Goal: Information Seeking & Learning: Learn about a topic

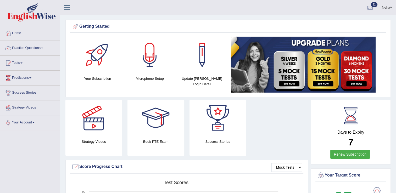
click at [252, 149] on div "Strategy Videos Book PTE Exam Success Stories" at bounding box center [187, 130] width 248 height 60
click at [31, 51] on link "Practice Questions" at bounding box center [30, 47] width 60 height 13
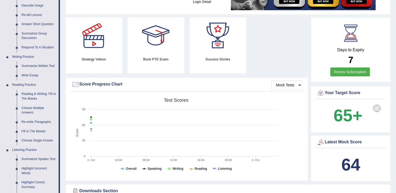
scroll to position [98, 0]
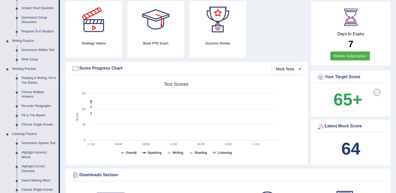
click at [40, 78] on link "Reading & Writing: Fill In The Blanks" at bounding box center [38, 81] width 39 height 14
click at [19, 74] on link "Reading & Writing: Fill In The Blanks" at bounding box center [38, 81] width 39 height 14
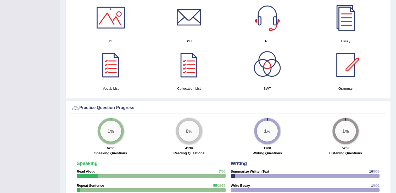
scroll to position [125, 0]
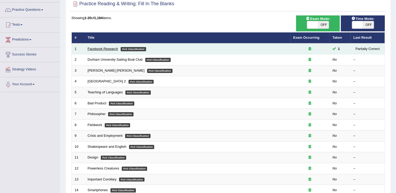
click at [110, 50] on link "Facebook Research" at bounding box center [103, 49] width 30 height 4
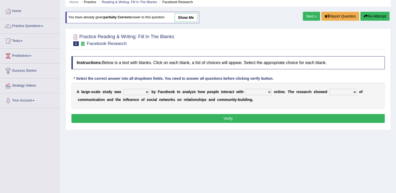
scroll to position [24, 0]
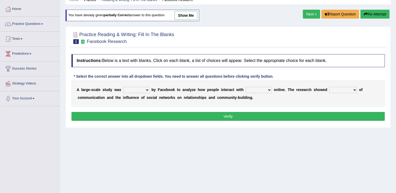
click at [141, 89] on select "surveyed had asked made" at bounding box center [136, 90] width 26 height 6
select select "made"
click at [123, 87] on select "surveyed had asked made" at bounding box center [136, 90] width 26 height 6
click at [260, 91] on select "together all each other another" at bounding box center [258, 90] width 26 height 6
select select "each other"
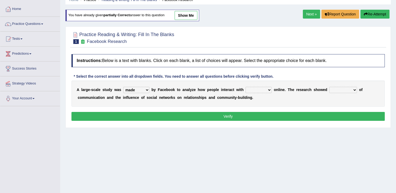
click at [245, 87] on select "together all each other another" at bounding box center [258, 90] width 26 height 6
click at [339, 90] on select "advantages standards fellowships patterns" at bounding box center [343, 90] width 28 height 6
click at [330, 127] on div "Home Practice Reading & Writing: Fill In The Blanks Facebook Research You have …" at bounding box center [228, 107] width 336 height 262
click at [340, 91] on select "advantages standards fellowships patterns" at bounding box center [343, 90] width 28 height 6
select select "patterns"
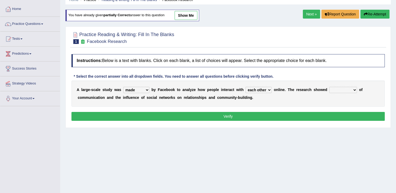
click at [329, 87] on select "advantages standards fellowships patterns" at bounding box center [343, 90] width 28 height 6
click at [321, 115] on button "Verify" at bounding box center [227, 116] width 313 height 9
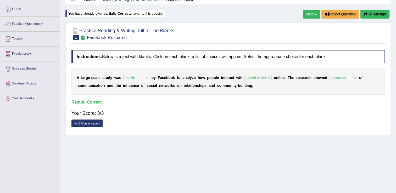
click at [309, 14] on link "Next »" at bounding box center [311, 14] width 17 height 9
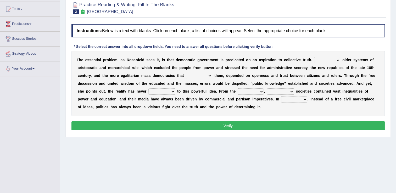
scroll to position [54, 0]
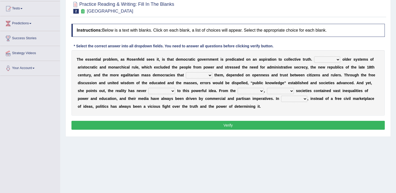
click at [322, 59] on select "Like Unlike Likely Safely" at bounding box center [327, 60] width 26 height 6
select select "Unlike"
click at [314, 57] on select "Like Unlike Likely Safely" at bounding box center [327, 60] width 26 height 6
click at [186, 75] on select "readed grated succeeded printed" at bounding box center [199, 75] width 26 height 6
select select "succeeded"
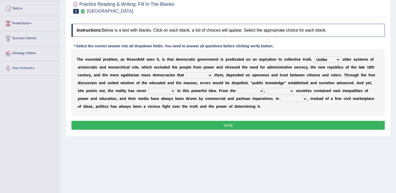
click at [186, 72] on select "readed grated succeeded printed" at bounding box center [199, 75] width 26 height 6
click at [148, 89] on select "saved up stood up brought up lived up" at bounding box center [161, 91] width 27 height 6
select select "lived up"
click at [148, 88] on select "saved up stood up brought up lived up" at bounding box center [161, 91] width 27 height 6
click at [238, 89] on select "outset ranged stood caught" at bounding box center [251, 91] width 26 height 6
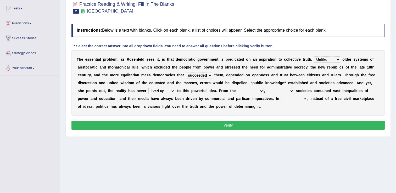
select select "outset"
click at [238, 88] on select "outset ranged stood caught" at bounding box center [251, 91] width 26 height 6
click at [267, 91] on select "freedom democratic media stilled" at bounding box center [280, 91] width 27 height 6
select select "democratic"
click at [267, 88] on select "freedom democratic media stilled" at bounding box center [280, 91] width 27 height 6
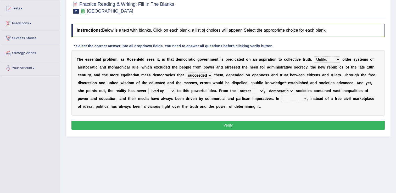
click at [281, 99] on select "power practice ideas fought" at bounding box center [294, 99] width 26 height 6
select select "practice"
click at [281, 96] on select "power practice ideas fought" at bounding box center [294, 99] width 26 height 6
click at [194, 124] on button "Verify" at bounding box center [227, 125] width 313 height 9
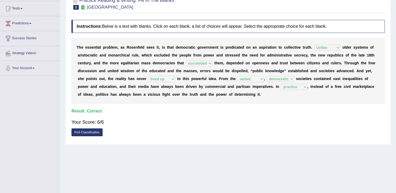
scroll to position [0, 0]
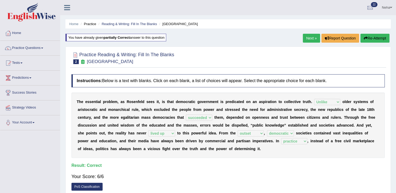
click at [312, 36] on link "Next »" at bounding box center [311, 38] width 17 height 9
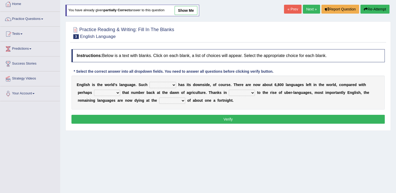
scroll to position [30, 0]
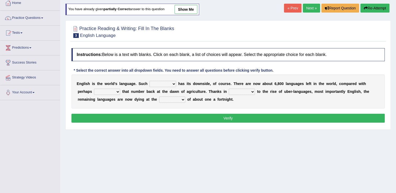
click at [166, 83] on select "power idea subject dominance" at bounding box center [162, 84] width 27 height 6
click at [186, 168] on div "Home Practice Reading & Writing: Fill In The Blanks English Language You have a…" at bounding box center [228, 101] width 336 height 262
click at [166, 84] on select "power idea subject dominance" at bounding box center [162, 84] width 27 height 6
select select "dominance"
click at [149, 81] on select "power idea subject dominance" at bounding box center [162, 84] width 27 height 6
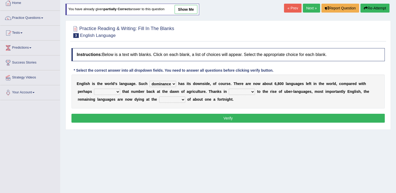
click at [100, 90] on select "rise twice firstly never" at bounding box center [107, 92] width 26 height 6
select select "rise"
click at [94, 89] on select "rise twice firstly never" at bounding box center [107, 92] width 26 height 6
click at [229, 91] on select "rare start part bother" at bounding box center [242, 92] width 26 height 6
select select "bother"
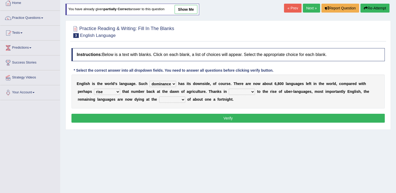
click at [229, 89] on select "rare start part bother" at bounding box center [242, 92] width 26 height 6
click at [159, 98] on select "state rate wait great" at bounding box center [172, 100] width 26 height 6
select select "state"
click at [159, 97] on select "state rate wait great" at bounding box center [172, 100] width 26 height 6
click at [144, 117] on button "Verify" at bounding box center [227, 118] width 313 height 9
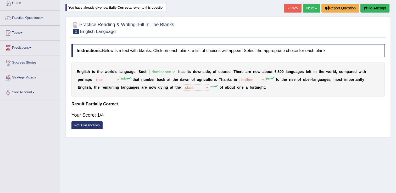
click at [313, 6] on link "Next »" at bounding box center [311, 8] width 17 height 9
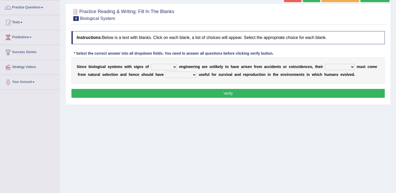
click at [168, 68] on select "system national extra complex" at bounding box center [164, 67] width 26 height 6
select select "complex"
click at [151, 64] on select "system national extra complex" at bounding box center [164, 67] width 26 height 6
click at [336, 66] on select "presence organisation registration structures" at bounding box center [340, 67] width 30 height 6
select select "structures"
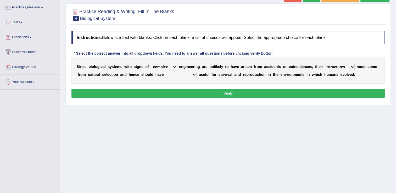
click at [325, 64] on select "presence organisation registration structures" at bounding box center [340, 67] width 30 height 6
click at [336, 66] on select "presence organisation registration structures" at bounding box center [340, 67] width 30 height 6
click at [264, 140] on div "Home Practice Reading & Writing: Fill In The Blanks Biological System « Prev Ne…" at bounding box center [228, 90] width 336 height 262
click at [177, 76] on select "functions cultures samples introductions" at bounding box center [181, 75] width 31 height 6
select select "introductions"
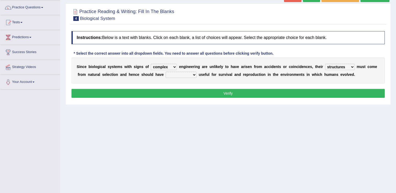
click at [166, 72] on select "functions cultures samples introductions" at bounding box center [181, 75] width 31 height 6
click at [183, 94] on button "Verify" at bounding box center [227, 93] width 313 height 9
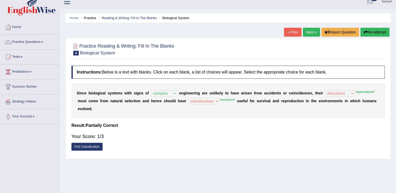
scroll to position [6, 0]
click at [376, 32] on button "Re-Attempt" at bounding box center [374, 32] width 29 height 9
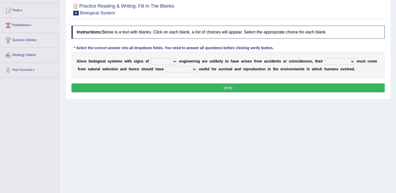
scroll to position [54, 0]
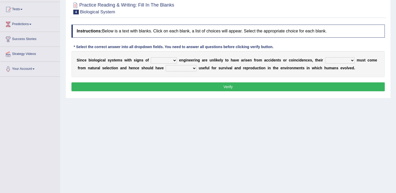
click at [171, 60] on select "system national extra complex" at bounding box center [164, 60] width 26 height 6
select select "complex"
click at [151, 57] on select "system national extra complex" at bounding box center [164, 60] width 26 height 6
click at [336, 60] on select "presence organisation registration structures" at bounding box center [340, 60] width 30 height 6
select select "organisation"
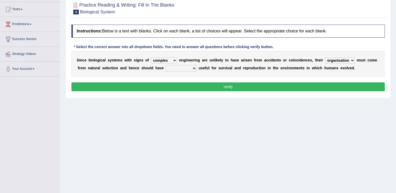
click at [325, 57] on select "presence organisation registration structures" at bounding box center [340, 60] width 30 height 6
click at [176, 68] on select "functions cultures samples introductions" at bounding box center [181, 68] width 31 height 6
select select "functions"
click at [166, 65] on select "functions cultures samples introductions" at bounding box center [181, 68] width 31 height 6
click at [181, 84] on button "Verify" at bounding box center [227, 86] width 313 height 9
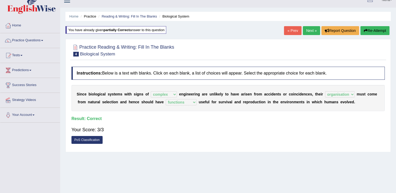
scroll to position [7, 0]
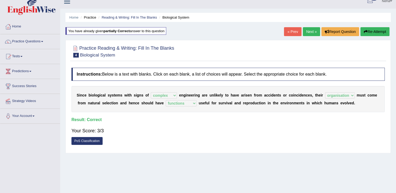
click at [308, 30] on link "Next »" at bounding box center [311, 31] width 17 height 9
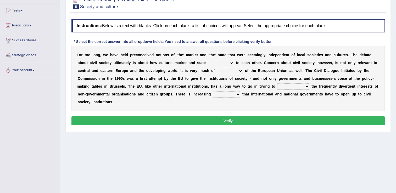
scroll to position [53, 0]
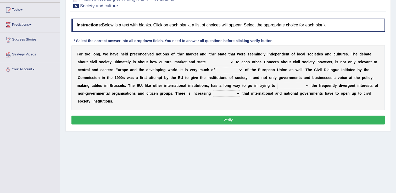
click at [208, 61] on select "stay relate bring telling" at bounding box center [221, 62] width 26 height 6
select select "relate"
click at [208, 59] on select "stay relate bring telling" at bounding box center [221, 62] width 26 height 6
click at [217, 69] on select "interest brought shown suspect" at bounding box center [230, 70] width 26 height 6
select select "suspect"
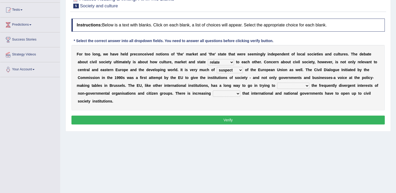
click at [217, 67] on select "interest brought shown suspect" at bounding box center [230, 70] width 26 height 6
click at [277, 85] on select "indulge express supreme accommodate" at bounding box center [293, 86] width 32 height 6
select select "express"
click at [277, 83] on select "indulge express supreme accommodate" at bounding box center [293, 86] width 32 height 6
click at [213, 93] on select "tolerance expression recognition sample" at bounding box center [226, 94] width 27 height 6
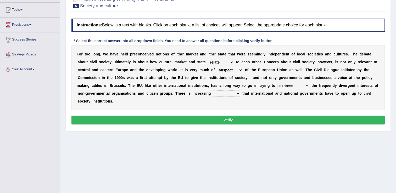
select select "expression"
click at [213, 91] on select "tolerance expression recognition sample" at bounding box center [226, 94] width 27 height 6
click at [144, 116] on button "Verify" at bounding box center [227, 120] width 313 height 9
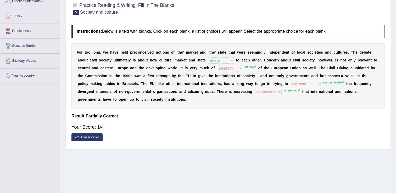
scroll to position [0, 0]
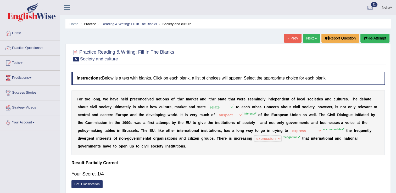
click at [311, 36] on link "Next »" at bounding box center [311, 38] width 17 height 9
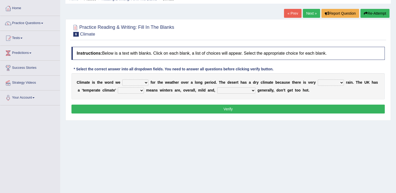
click at [143, 82] on select "give take use throw" at bounding box center [135, 83] width 26 height 6
select select "use"
click at [122, 80] on select "give take use throw" at bounding box center [135, 83] width 26 height 6
click at [328, 81] on select "much little least less" at bounding box center [331, 83] width 26 height 6
select select "little"
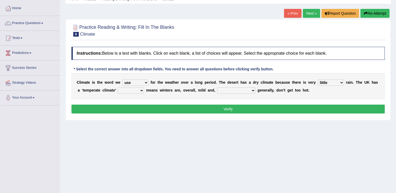
click at [318, 80] on select "much little least less" at bounding box center [331, 83] width 26 height 6
click at [134, 90] on select "when where which where" at bounding box center [131, 90] width 26 height 6
select select "which"
click at [118, 87] on select "when where which where" at bounding box center [131, 90] width 26 height 6
click at [229, 90] on select "weather [PERSON_NAME] [PERSON_NAME] warmer" at bounding box center [236, 90] width 38 height 6
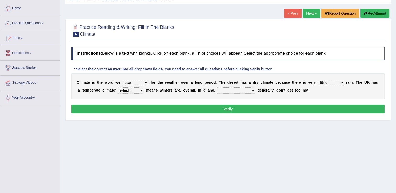
select select "[PERSON_NAME]"
click at [217, 87] on select "weather [PERSON_NAME] [PERSON_NAME] warmer" at bounding box center [236, 90] width 38 height 6
click at [227, 107] on button "Verify" at bounding box center [227, 109] width 313 height 9
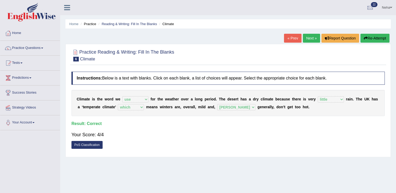
click at [310, 37] on link "Next »" at bounding box center [311, 38] width 17 height 9
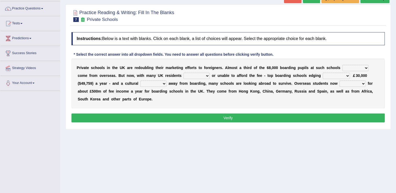
click at [349, 67] on select "all set already great news" at bounding box center [355, 68] width 26 height 6
select select "already"
click at [342, 65] on select "all set already great news" at bounding box center [355, 68] width 26 height 6
click at [183, 75] on select "answering unwilling realising storing" at bounding box center [196, 76] width 26 height 6
select select "unwilling"
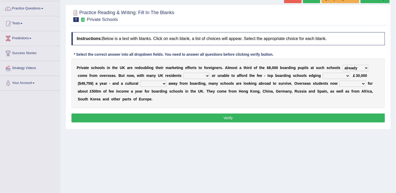
click at [183, 73] on select "answering unwilling realising storing" at bounding box center [196, 76] width 26 height 6
click at [323, 75] on select "rewards towards notification amounting" at bounding box center [336, 76] width 27 height 6
select select "amounting"
click at [323, 73] on select "rewards towards notification amounting" at bounding box center [336, 76] width 27 height 6
click at [140, 83] on select "go rattle shatter shift" at bounding box center [153, 84] width 26 height 6
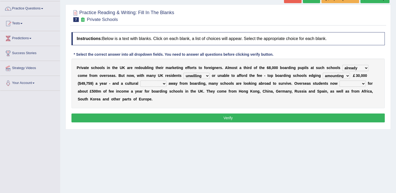
select select "go"
click at [140, 81] on select "go rattle shatter shift" at bounding box center [153, 84] width 26 height 6
click at [339, 83] on select "hold think account say" at bounding box center [352, 84] width 26 height 6
select select "think"
click at [339, 81] on select "hold think account say" at bounding box center [352, 84] width 26 height 6
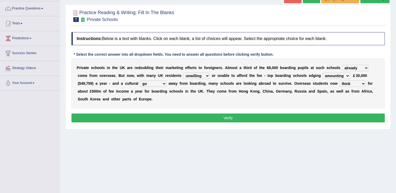
click at [300, 114] on button "Verify" at bounding box center [227, 118] width 313 height 9
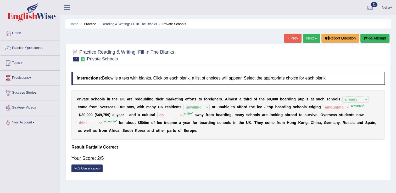
click at [365, 36] on button "Re-Attempt" at bounding box center [374, 38] width 29 height 9
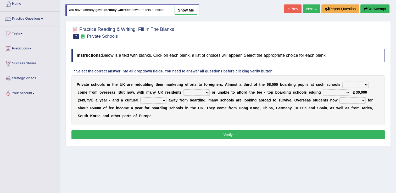
scroll to position [29, 0]
click at [350, 83] on select "all set already great news" at bounding box center [355, 85] width 26 height 6
select select "already"
click at [342, 82] on select "all set already great news" at bounding box center [355, 85] width 26 height 6
click at [183, 91] on select "answering unwilling realising storing" at bounding box center [196, 92] width 26 height 6
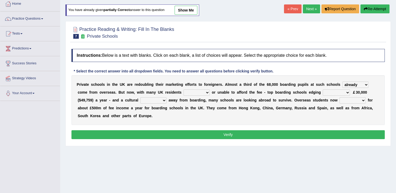
select select "unwilling"
click at [183, 89] on select "answering unwilling realising storing" at bounding box center [196, 92] width 26 height 6
click at [323, 92] on select "rewards towards notification amounting" at bounding box center [336, 92] width 27 height 6
select select "towards"
click at [323, 89] on select "rewards towards notification amounting" at bounding box center [336, 92] width 27 height 6
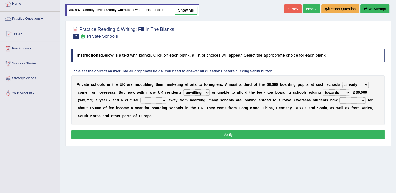
click at [140, 101] on select "go rattle shatter shift" at bounding box center [153, 100] width 26 height 6
select select "shift"
click at [140, 97] on select "go rattle shatter shift" at bounding box center [153, 100] width 26 height 6
click at [339, 99] on select "hold think account say" at bounding box center [352, 100] width 26 height 6
select select "account"
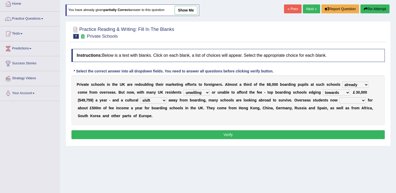
click at [339, 97] on select "hold think account say" at bounding box center [352, 100] width 26 height 6
click at [296, 130] on button "Verify" at bounding box center [227, 134] width 313 height 9
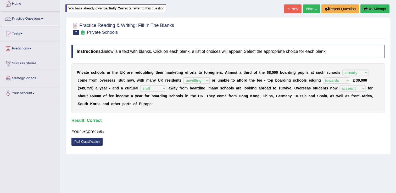
scroll to position [0, 0]
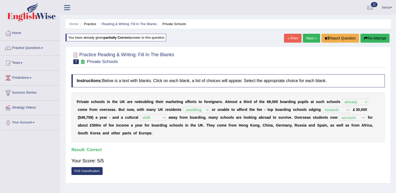
click at [310, 39] on link "Next »" at bounding box center [311, 38] width 17 height 9
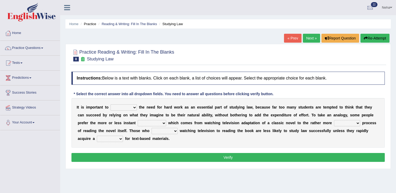
scroll to position [17, 0]
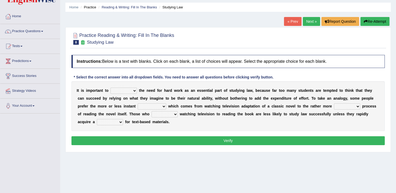
click at [133, 91] on select "emphasise criticise adjust replicate" at bounding box center [123, 91] width 26 height 6
select select "emphasise"
click at [110, 88] on select "emphasise criticise adjust replicate" at bounding box center [123, 91] width 26 height 6
click at [133, 120] on div "I t i s i m p o r t a n t t o emphasise criticise adjust replicate t h e n e e …" at bounding box center [227, 106] width 313 height 50
click at [138, 106] on select "satisfaction reaction gratification adjusted" at bounding box center [152, 106] width 29 height 6
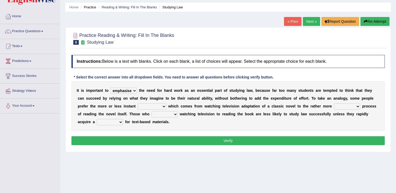
select select "satisfaction"
click at [138, 103] on select "satisfaction reaction gratification adjusted" at bounding box center [152, 106] width 29 height 6
click at [334, 108] on select "fulfilling laborious acquire broken" at bounding box center [347, 106] width 26 height 6
select select "broken"
click at [334, 103] on select "fulfilling laborious acquire broken" at bounding box center [347, 106] width 26 height 6
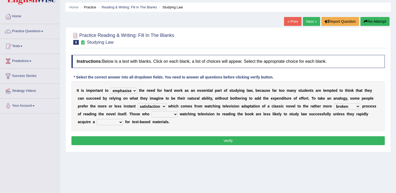
click at [151, 114] on select "refer prefer stuff knot" at bounding box center [164, 114] width 26 height 6
select select "prefer"
click at [151, 111] on select "refer prefer stuff knot" at bounding box center [164, 114] width 26 height 6
click at [123, 119] on select "judgement waste taste set" at bounding box center [110, 122] width 26 height 6
select select "judgement"
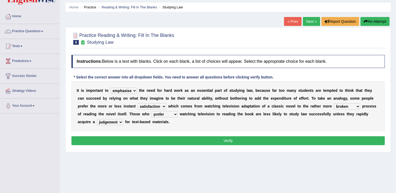
click at [123, 119] on select "judgement waste taste set" at bounding box center [110, 122] width 26 height 6
click at [325, 140] on button "Verify" at bounding box center [227, 140] width 313 height 9
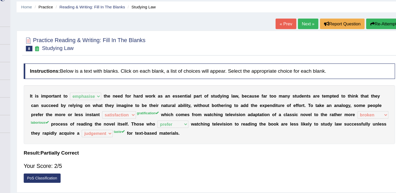
scroll to position [14, 0]
click at [367, 23] on button "Re-Attempt" at bounding box center [374, 24] width 29 height 9
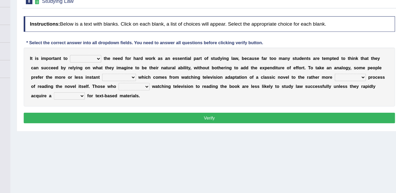
scroll to position [35, 0]
click at [132, 79] on select "emphasise criticise adjust replicate" at bounding box center [123, 79] width 26 height 6
select select "emphasise"
click at [110, 76] on select "emphasise criticise adjust replicate" at bounding box center [123, 79] width 26 height 6
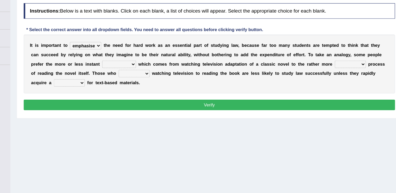
scroll to position [46, 0]
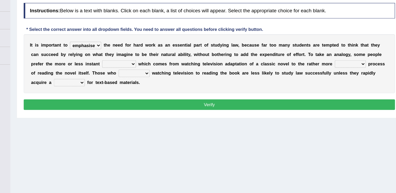
click at [138, 84] on select "satisfaction reaction gratification adjusted" at bounding box center [152, 84] width 29 height 6
select select "gratification"
click at [138, 81] on select "satisfaction reaction gratification adjusted" at bounding box center [152, 84] width 29 height 6
click at [334, 85] on select "fulfilling laborious acquire broken" at bounding box center [347, 84] width 26 height 6
select select "laborious"
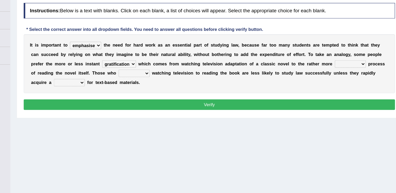
click at [334, 81] on select "fulfilling laborious acquire broken" at bounding box center [347, 84] width 26 height 6
click at [151, 92] on select "refer prefer stuff knot" at bounding box center [164, 92] width 26 height 6
select select "prefer"
click at [151, 89] on select "refer prefer stuff knot" at bounding box center [164, 92] width 26 height 6
click at [123, 97] on select "judgement waste taste set" at bounding box center [110, 100] width 26 height 6
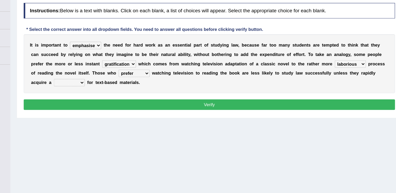
select select "taste"
click at [123, 97] on select "judgement waste taste set" at bounding box center [110, 100] width 26 height 6
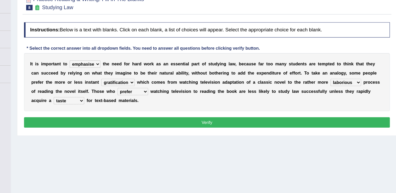
click at [300, 117] on button "Verify" at bounding box center [227, 118] width 313 height 9
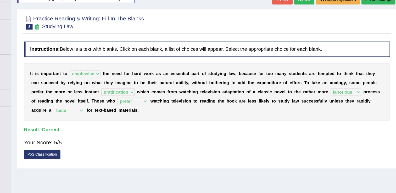
scroll to position [27, 0]
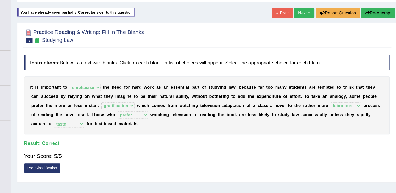
click at [316, 10] on link "Next »" at bounding box center [311, 11] width 17 height 9
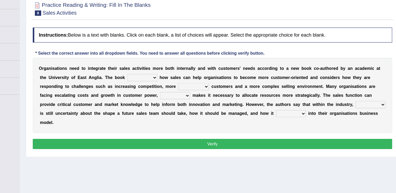
scroll to position [39, 0]
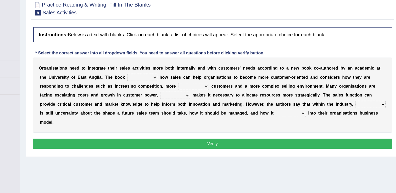
click at [162, 76] on select "expresses addresses injects inspires" at bounding box center [167, 77] width 26 height 6
select select "addresses"
click at [154, 74] on select "expresses addresses injects inspires" at bounding box center [167, 77] width 26 height 6
click at [198, 84] on select "greater valued increased demanding" at bounding box center [211, 84] width 27 height 6
select select "demanding"
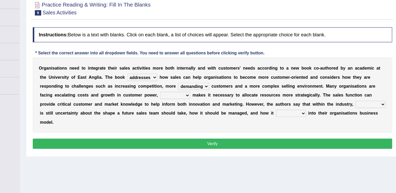
click at [198, 81] on select "greater valued increased demanding" at bounding box center [211, 84] width 27 height 6
click at [182, 93] on select "when where which what" at bounding box center [195, 92] width 26 height 6
click at [182, 89] on select "when where which what" at bounding box center [195, 92] width 26 height 6
click at [182, 91] on select "when where which what" at bounding box center [195, 92] width 26 height 6
click at [182, 89] on select "when where which what" at bounding box center [195, 92] width 26 height 6
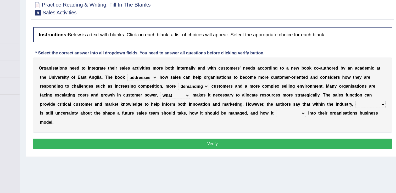
click at [182, 93] on select "when where which what" at bounding box center [195, 92] width 26 height 6
select select "which"
click at [182, 89] on select "when where which what" at bounding box center [195, 92] width 26 height 6
click at [353, 100] on select "there their this that" at bounding box center [366, 100] width 26 height 6
click at [353, 97] on select "there their this that" at bounding box center [366, 100] width 26 height 6
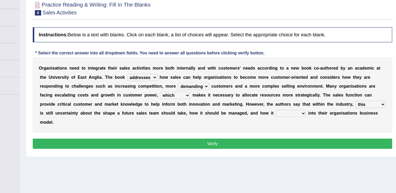
click at [353, 99] on select "there their this that" at bounding box center [366, 100] width 26 height 6
select select "there"
click at [353, 97] on select "there their this that" at bounding box center [366, 100] width 26 height 6
click at [283, 107] on select "forges fills fits forgets" at bounding box center [296, 108] width 26 height 6
select select "fits"
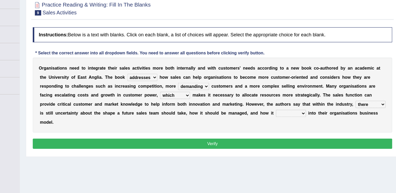
click at [283, 105] on select "forges fills fits forgets" at bounding box center [296, 108] width 26 height 6
click at [216, 130] on button "Verify" at bounding box center [227, 134] width 313 height 9
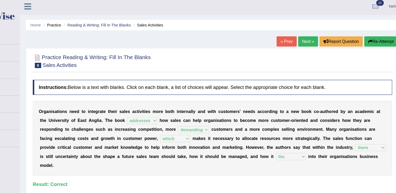
scroll to position [2, 0]
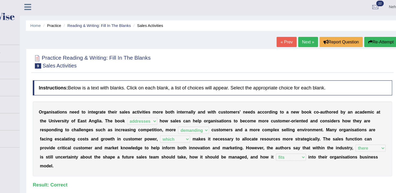
click at [310, 38] on link "Next »" at bounding box center [311, 36] width 17 height 9
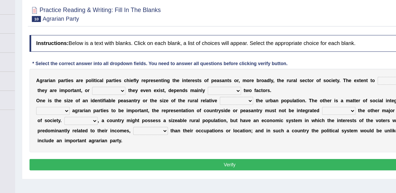
scroll to position [18, 0]
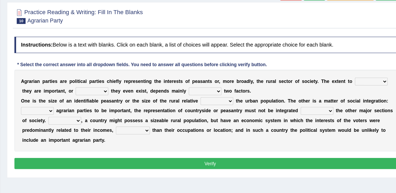
click at [350, 90] on select "where which when were" at bounding box center [357, 90] width 26 height 6
select select "when"
click at [344, 87] on select "where which when were" at bounding box center [357, 90] width 26 height 6
click at [125, 95] on select "other neither either whether" at bounding box center [133, 97] width 26 height 6
select select "whether"
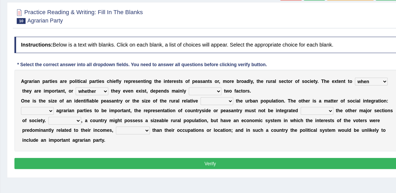
click at [120, 94] on select "other neither either whether" at bounding box center [133, 97] width 26 height 6
click at [211, 98] on select "in on is the" at bounding box center [224, 97] width 26 height 6
select select "on"
click at [211, 94] on select "in on is the" at bounding box center [224, 97] width 26 height 6
click at [236, 106] on select "is to the was" at bounding box center [233, 105] width 26 height 6
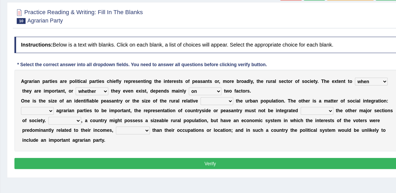
select select "to"
click at [220, 102] on select "is to the was" at bounding box center [233, 105] width 26 height 6
click at [101, 113] on select "From For First Fair" at bounding box center [90, 113] width 26 height 6
select select "For"
click at [77, 110] on select "From For First Fair" at bounding box center [90, 113] width 26 height 6
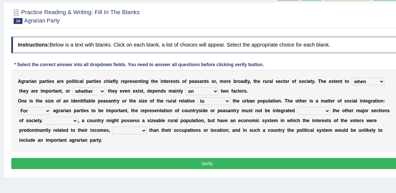
click at [311, 112] on select "will when were with" at bounding box center [313, 113] width 26 height 6
select select "with"
click at [300, 110] on select "will when were with" at bounding box center [313, 113] width 26 height 6
click at [101, 120] on select "Then There Thus Their" at bounding box center [112, 121] width 26 height 6
select select "Thus"
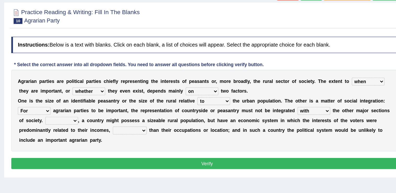
click at [99, 118] on select "Then There Thus Their" at bounding box center [112, 121] width 26 height 6
click at [153, 128] on select "whether rather greater many other" at bounding box center [166, 129] width 27 height 6
select select "many other"
click at [153, 126] on select "whether rather greater many other" at bounding box center [166, 129] width 27 height 6
click at [138, 151] on button "Verify" at bounding box center [227, 155] width 313 height 9
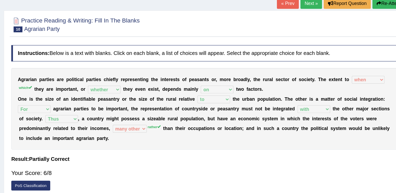
click at [311, 21] on link "Next »" at bounding box center [311, 20] width 17 height 9
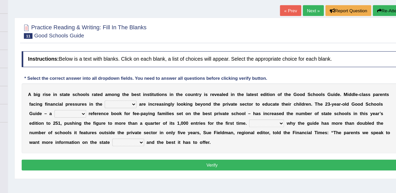
click at [147, 116] on select "downturn inturn external subjective" at bounding box center [153, 115] width 26 height 6
click at [140, 112] on select "downturn inturn external subjective" at bounding box center [153, 115] width 26 height 6
click at [147, 115] on select "downturn inturn external subjective" at bounding box center [153, 115] width 26 height 6
select select "downturn"
click at [140, 112] on select "downturn inturn external subjective" at bounding box center [153, 115] width 26 height 6
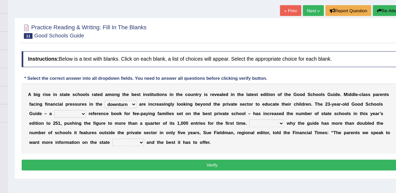
click at [99, 124] on select "nicee kind allure popular" at bounding box center [111, 123] width 26 height 6
click at [98, 120] on select "nicee kind allure popular" at bounding box center [111, 123] width 26 height 6
click at [101, 123] on select "nicee kind allure popular" at bounding box center [111, 123] width 26 height 6
select select "popular"
click at [98, 120] on select "nicee kind allure popular" at bounding box center [111, 123] width 26 height 6
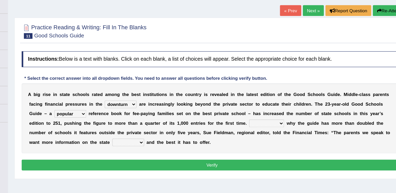
click at [258, 131] on select "Entertaining Exploring Explaining Exorting" at bounding box center [272, 131] width 29 height 6
select select "Explaining"
click at [258, 128] on select "Entertaining Exploring Explaining Exorting" at bounding box center [272, 131] width 29 height 6
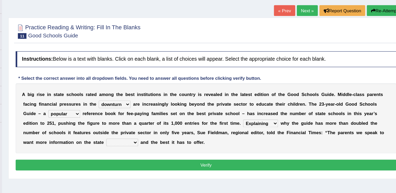
click at [172, 144] on select "factor sector vector collector" at bounding box center [159, 147] width 26 height 6
select select "sector"
click at [172, 144] on select "factor sector vector collector" at bounding box center [159, 147] width 26 height 6
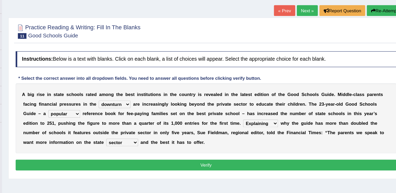
click at [325, 168] on button "Verify" at bounding box center [227, 165] width 313 height 9
